Goal: Download file/media

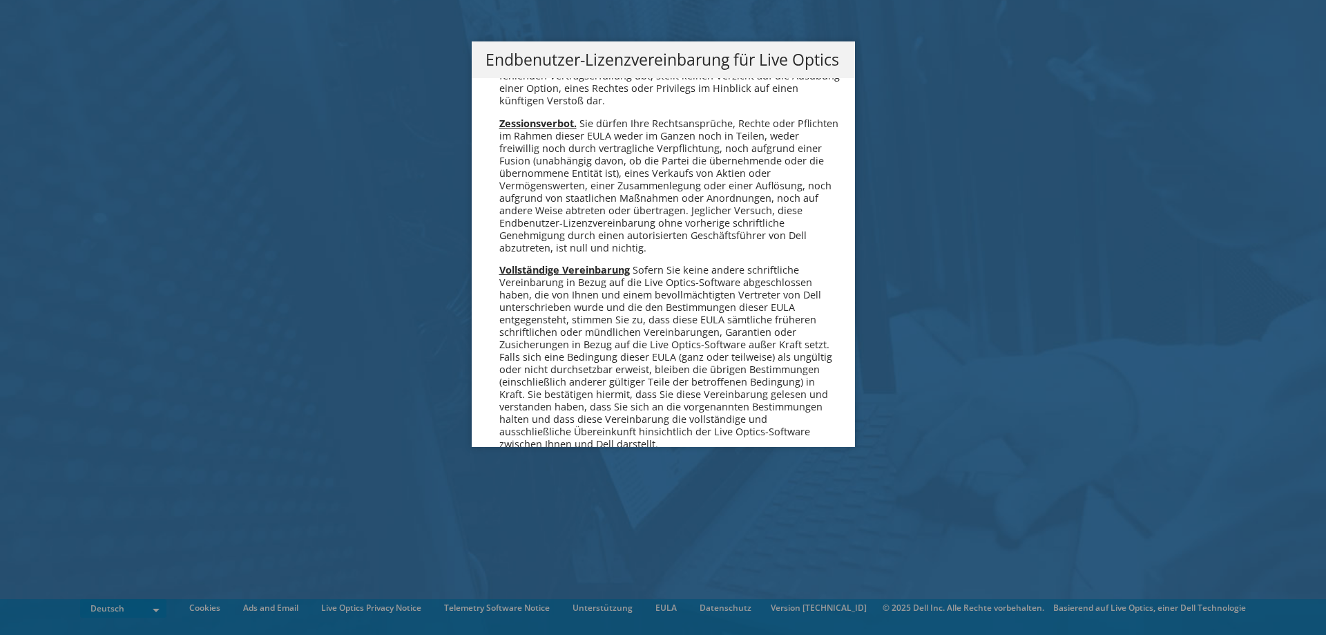
scroll to position [6791, 0]
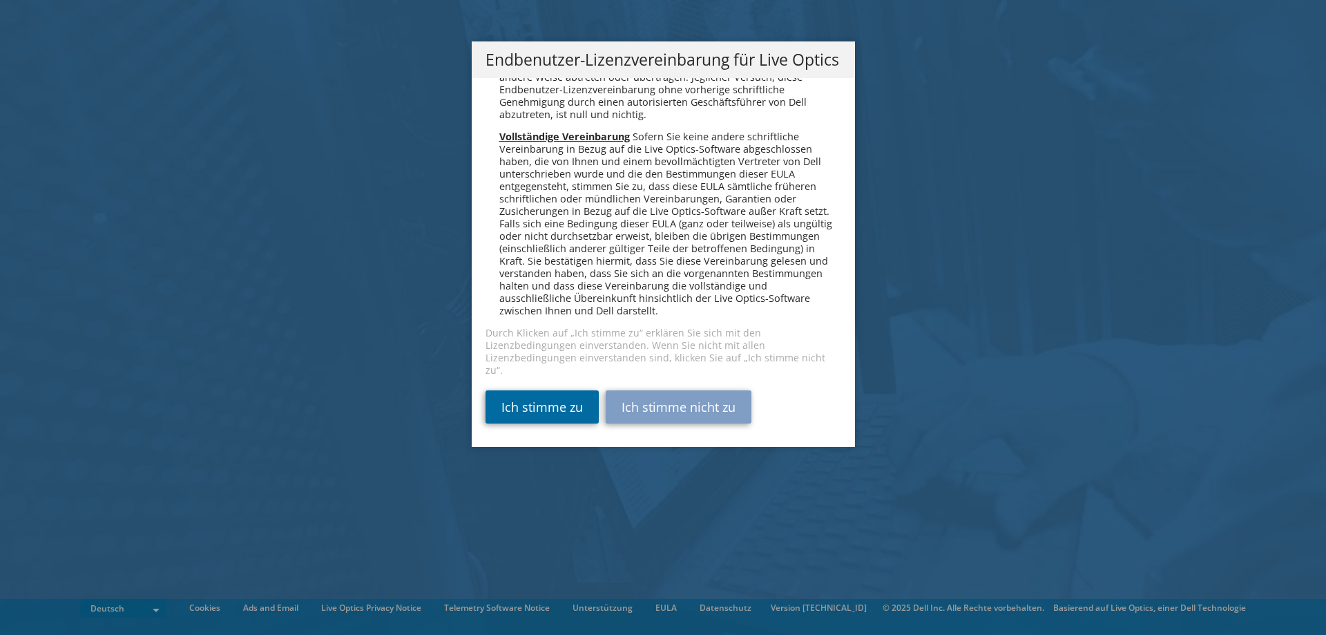
click at [524, 403] on link "Ich stimme zu" at bounding box center [542, 406] width 113 height 33
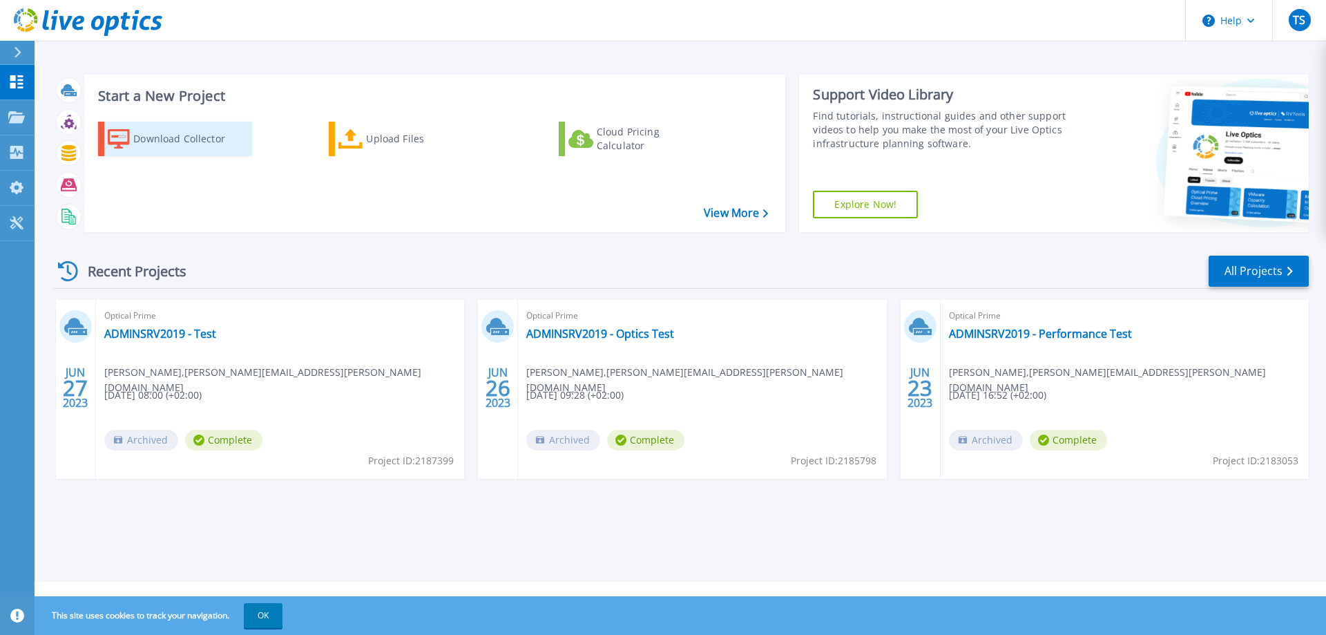
click at [193, 137] on div "Download Collector" at bounding box center [188, 139] width 111 height 28
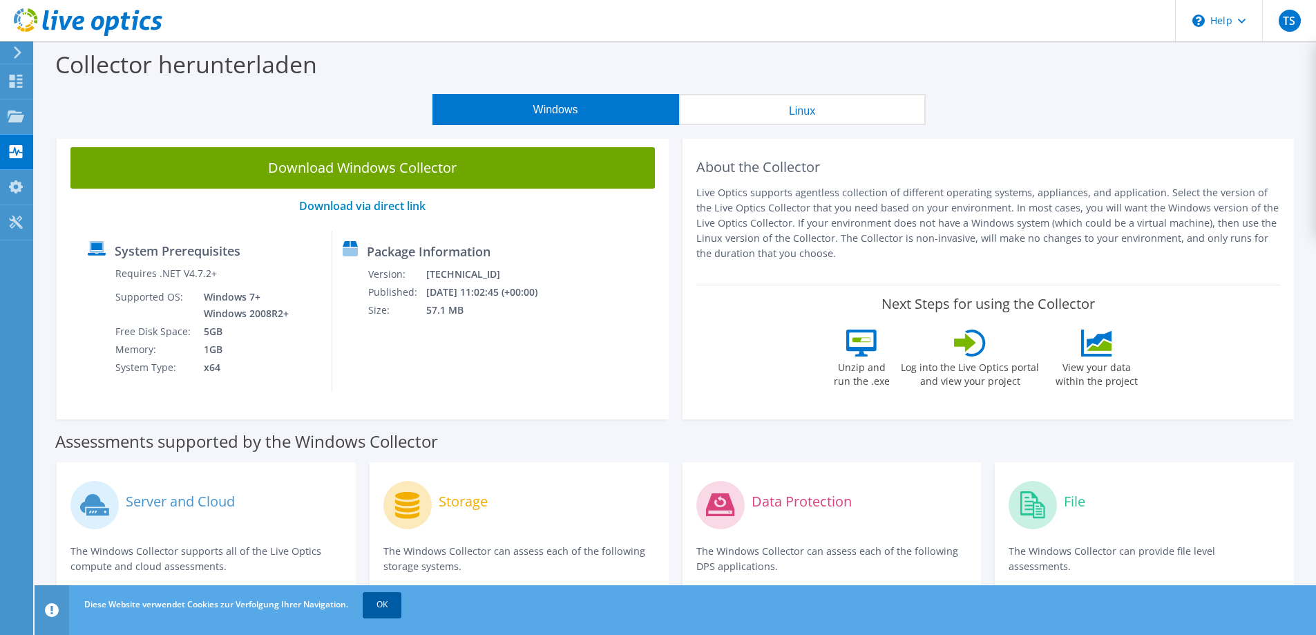
click at [383, 600] on link "OK" at bounding box center [382, 604] width 39 height 25
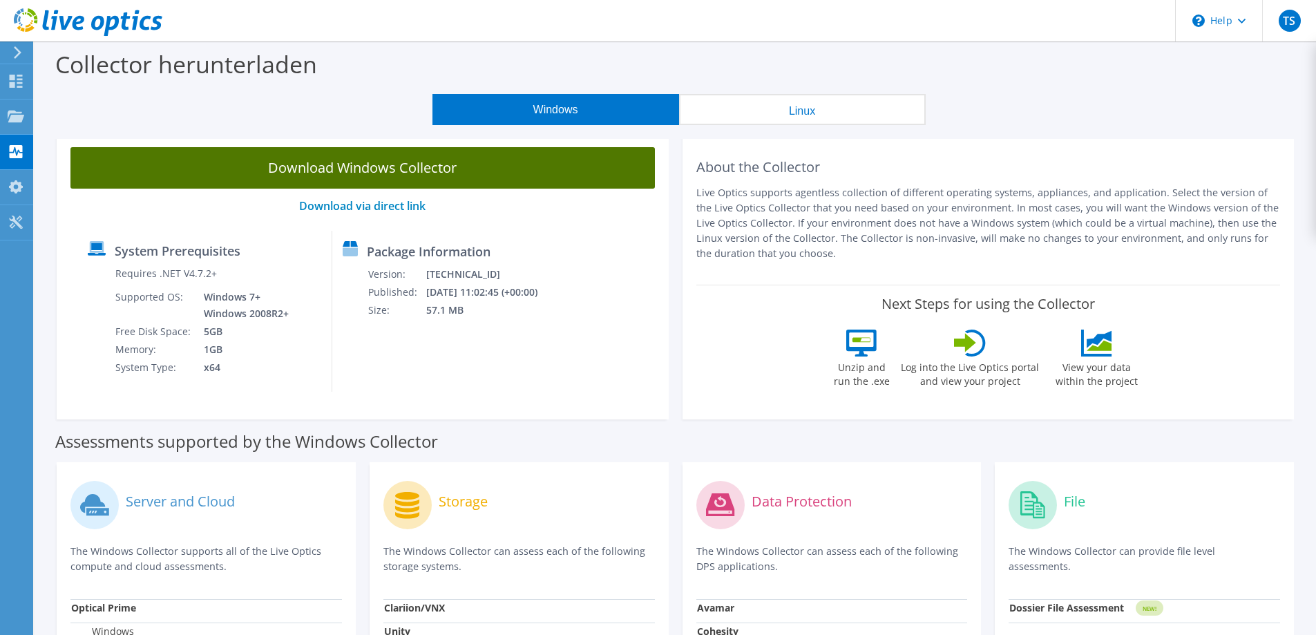
click at [415, 169] on link "Download Windows Collector" at bounding box center [362, 167] width 584 height 41
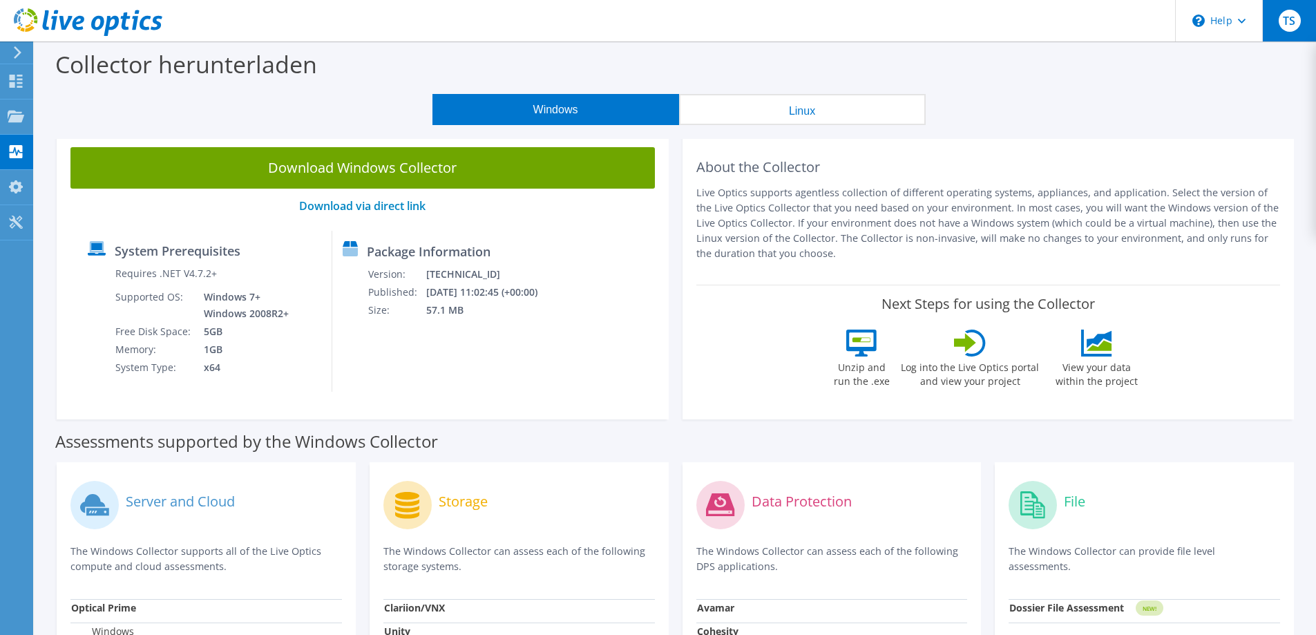
click at [1298, 21] on span "TS" at bounding box center [1290, 21] width 22 height 22
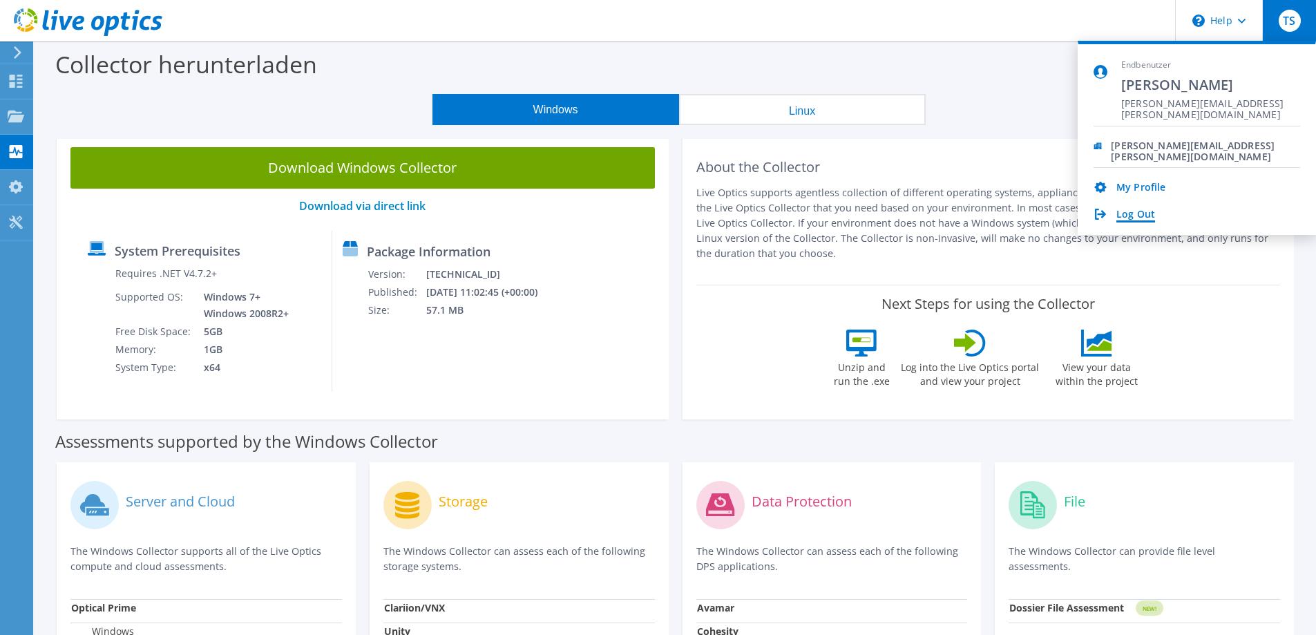
click at [1145, 214] on link "Log Out" at bounding box center [1135, 215] width 39 height 13
click at [1134, 209] on link "Log Out" at bounding box center [1135, 215] width 39 height 13
